Goal: Task Accomplishment & Management: Manage account settings

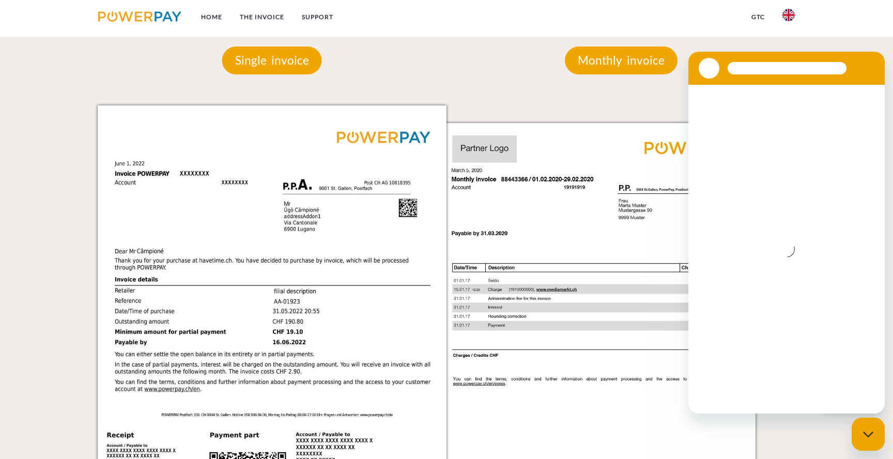
scroll to position [998, 0]
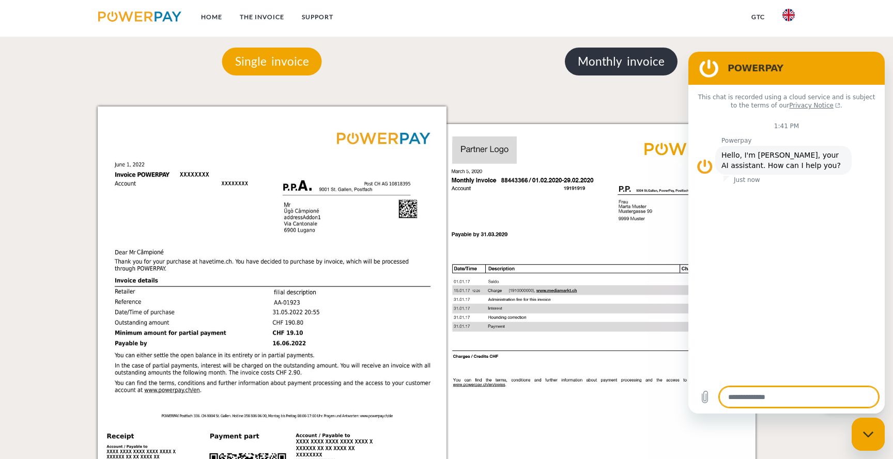
click at [605, 71] on p "Monthly invoice" at bounding box center [621, 62] width 113 height 28
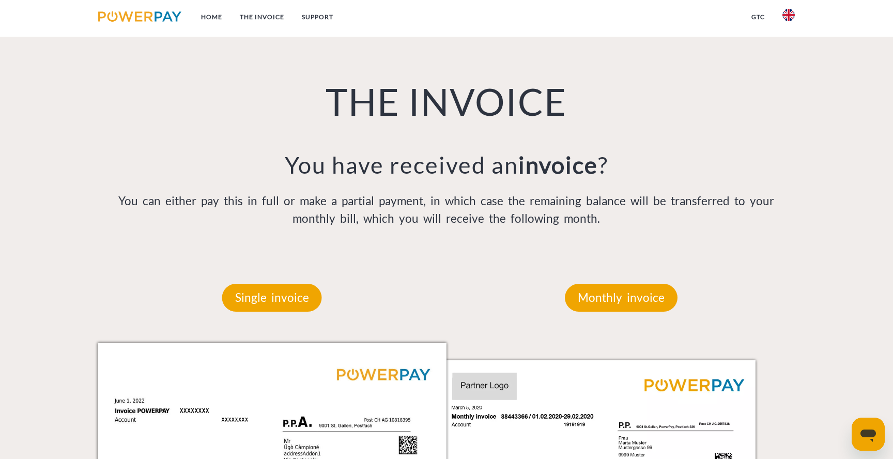
scroll to position [762, 0]
click at [616, 292] on p "Monthly invoice" at bounding box center [621, 298] width 113 height 28
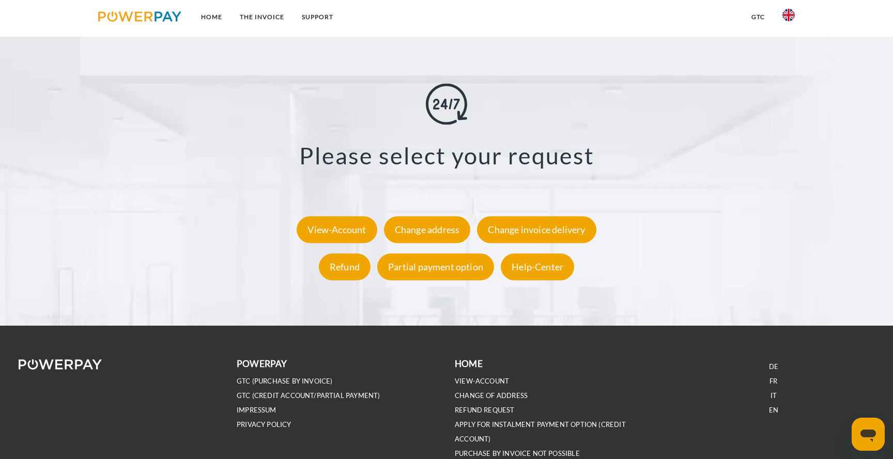
scroll to position [2044, 0]
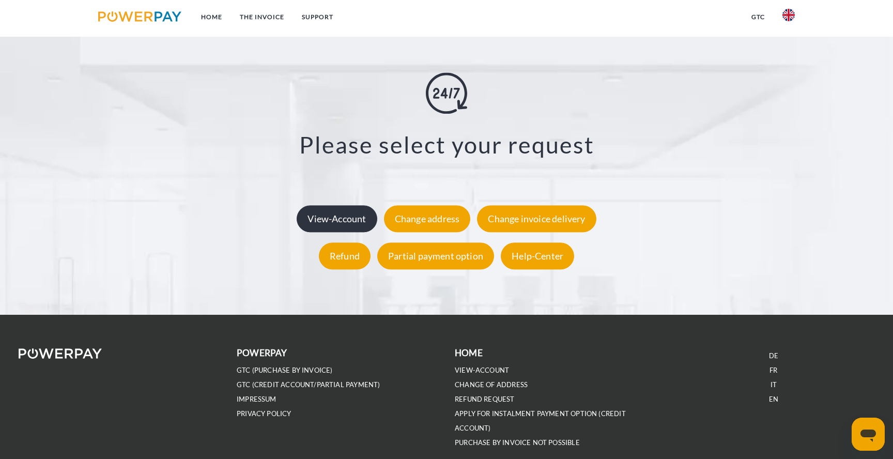
click at [349, 222] on div "View-Account" at bounding box center [337, 219] width 80 height 27
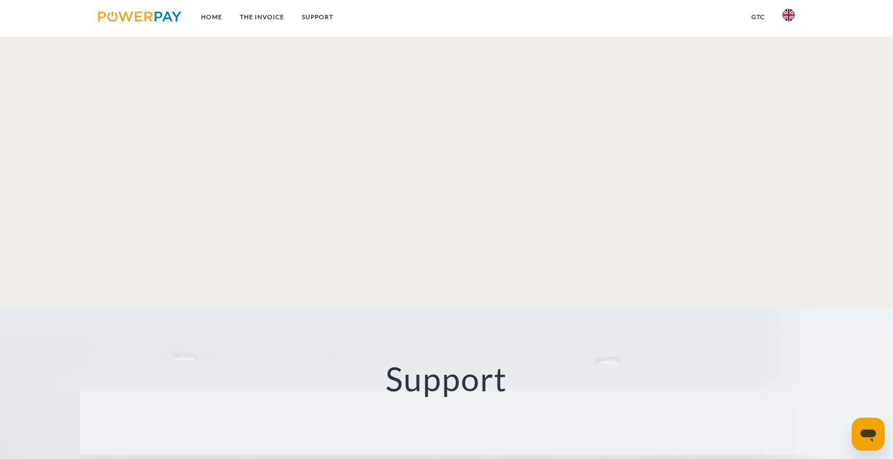
scroll to position [2090, 0]
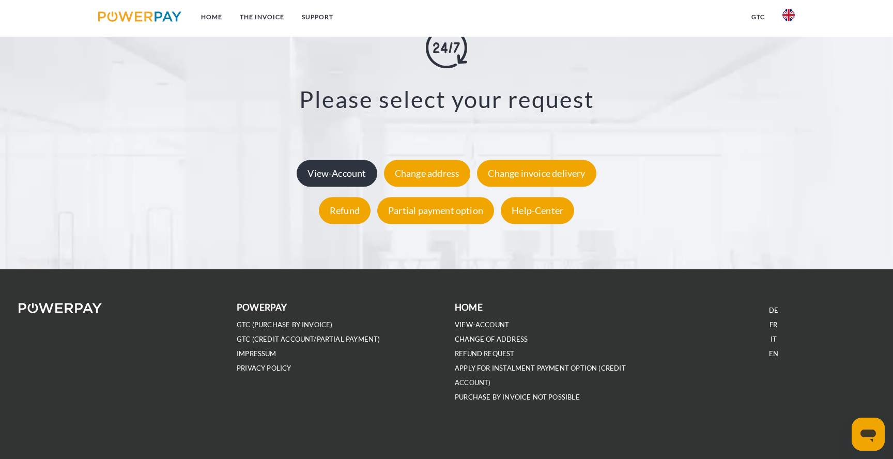
click at [350, 174] on div "View-Account" at bounding box center [337, 173] width 80 height 27
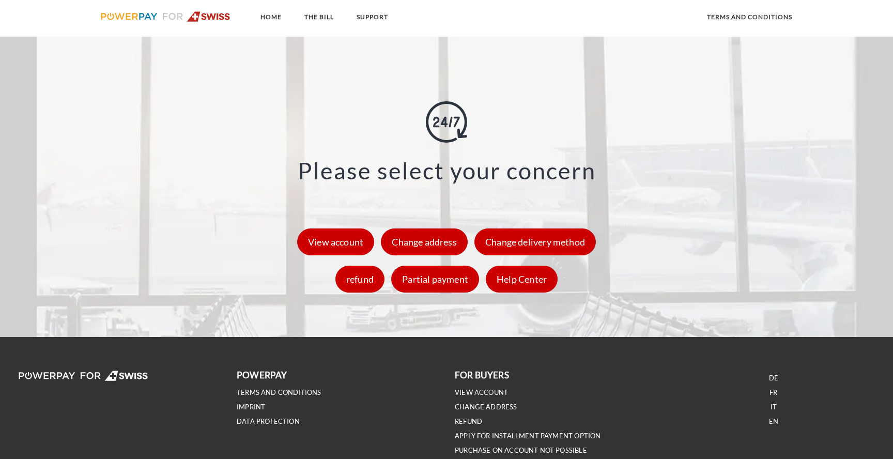
scroll to position [1537, 0]
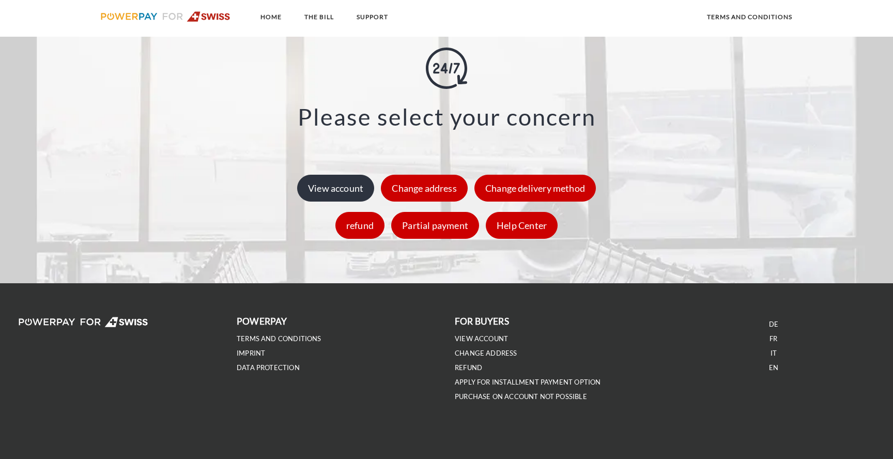
click at [353, 192] on font "View account" at bounding box center [335, 187] width 55 height 11
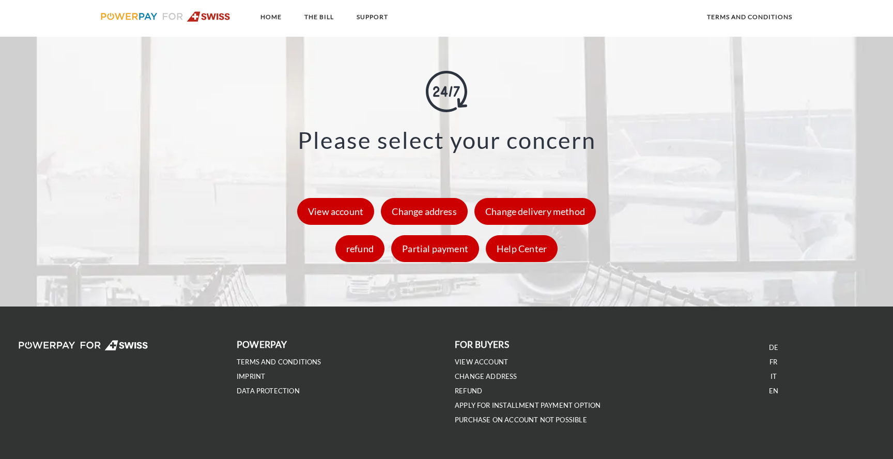
scroll to position [1514, 0]
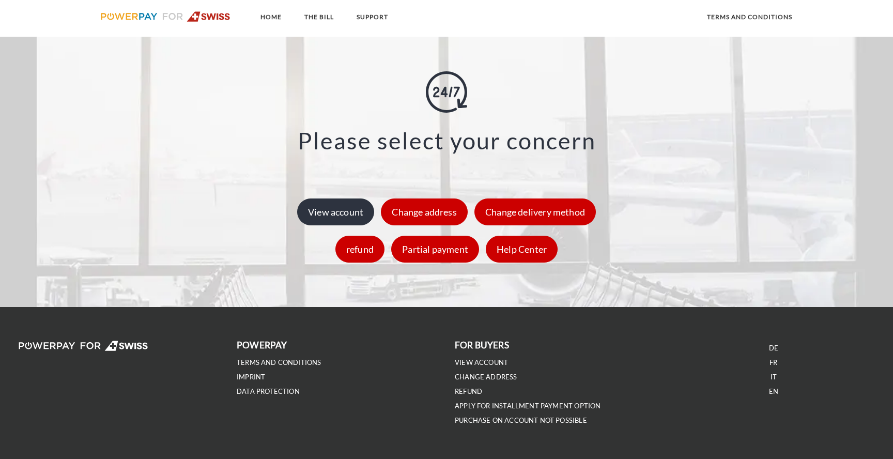
click at [350, 215] on font "View account" at bounding box center [335, 211] width 55 height 11
